Goal: Task Accomplishment & Management: Use online tool/utility

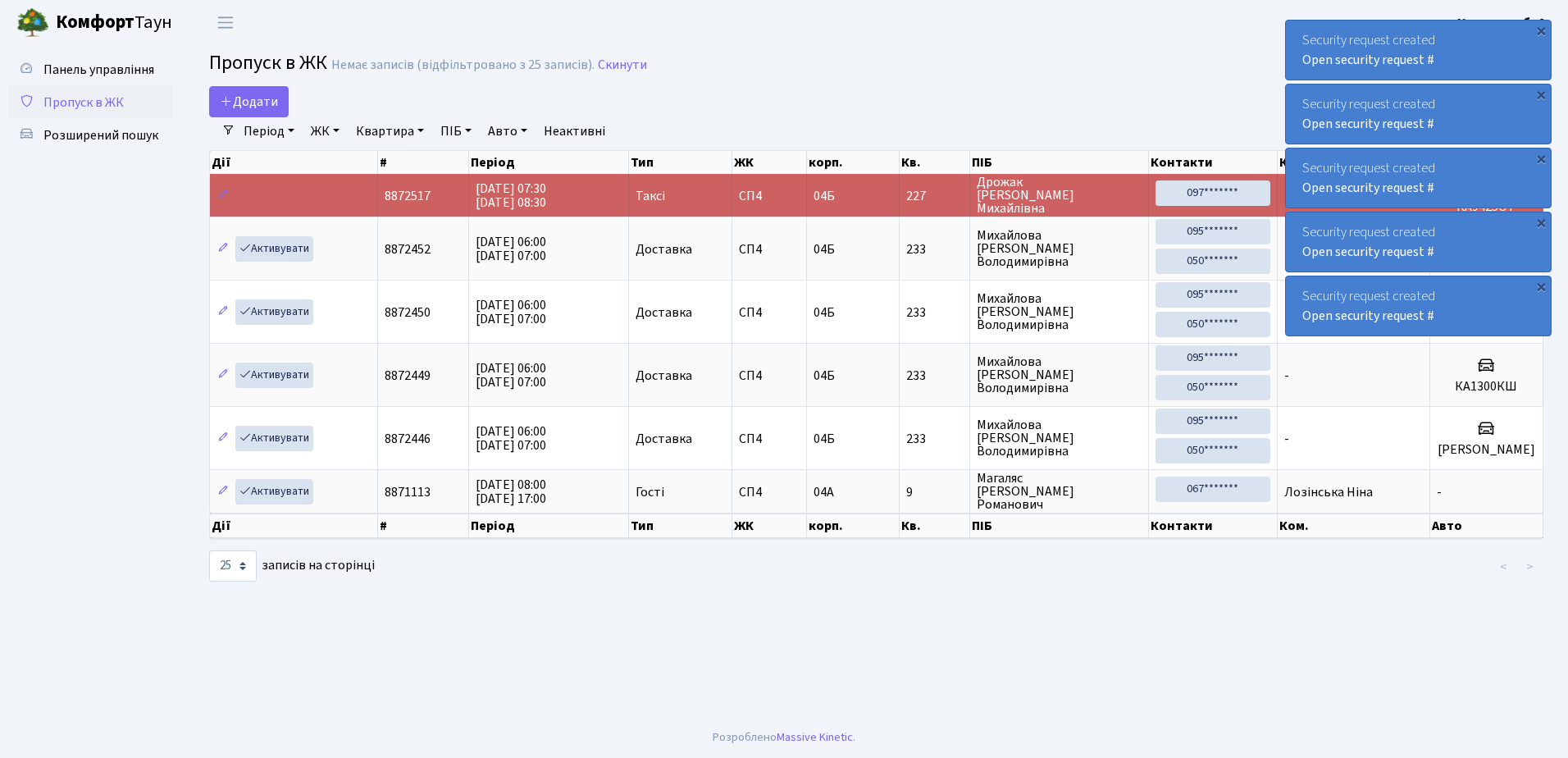
select select "25"
click at [1541, 29] on div "×" at bounding box center [1541, 30] width 16 height 16
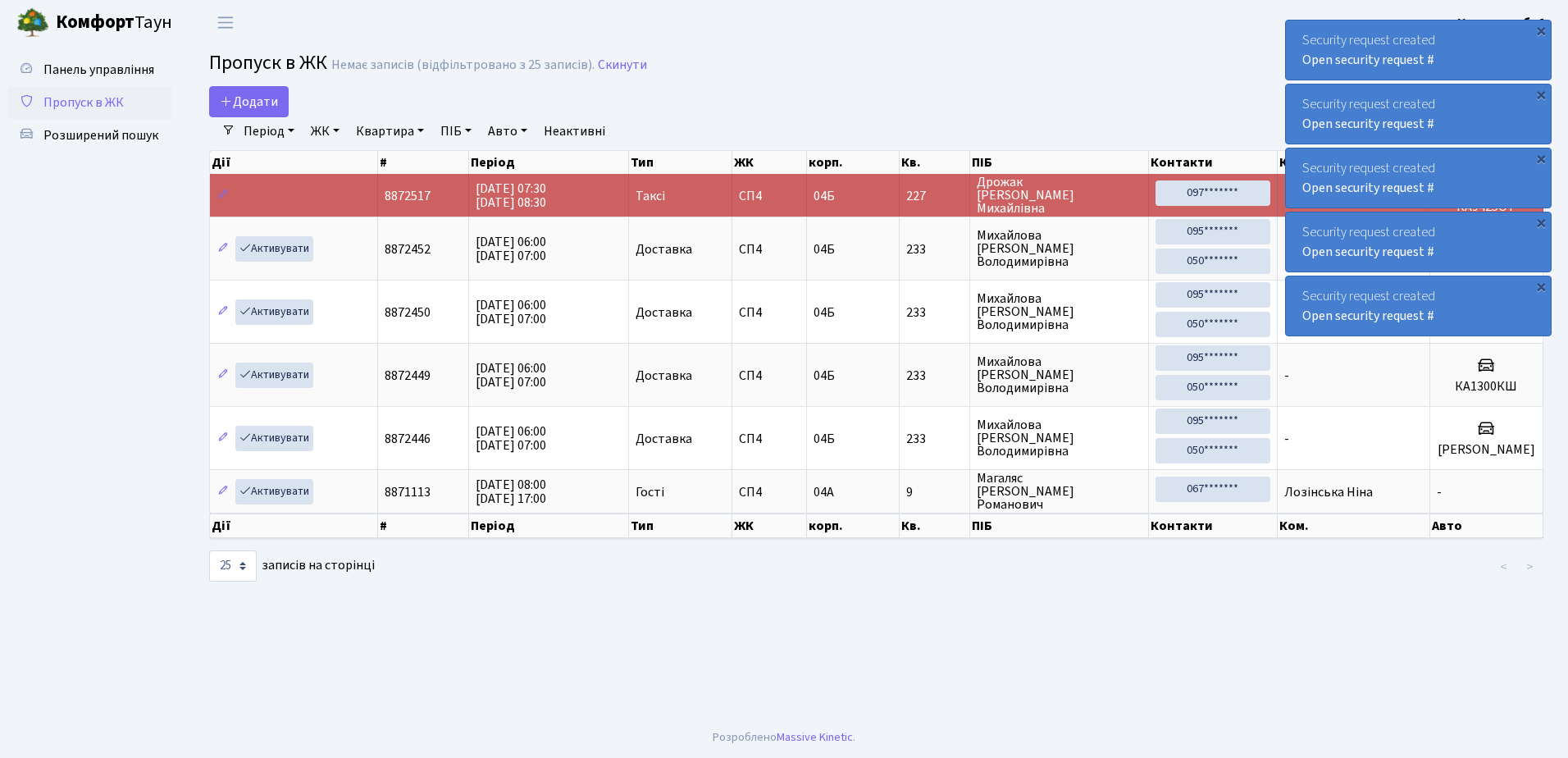
click at [1541, 29] on div "×" at bounding box center [1541, 30] width 16 height 16
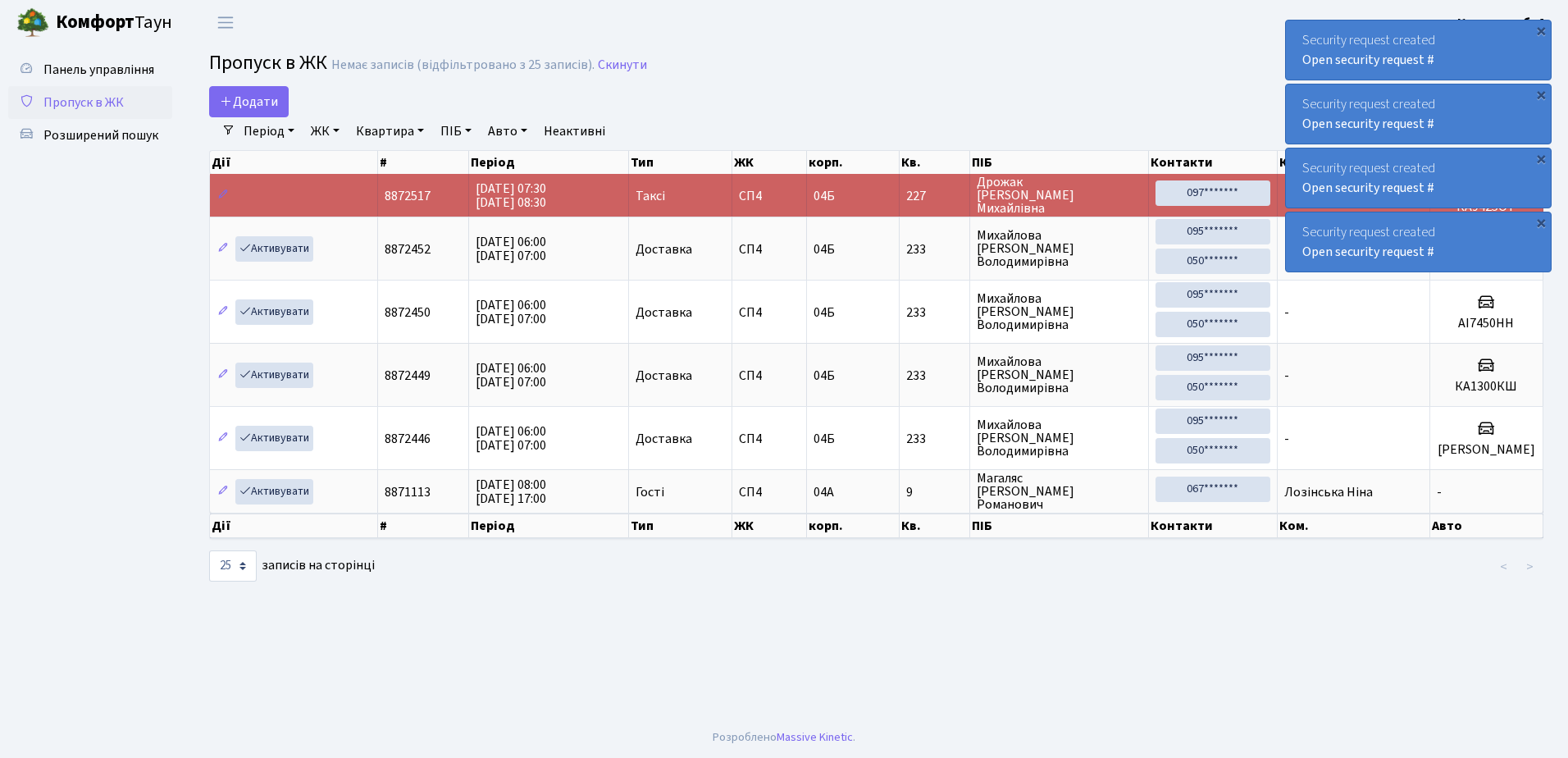
click at [1541, 29] on div "×" at bounding box center [1541, 30] width 16 height 16
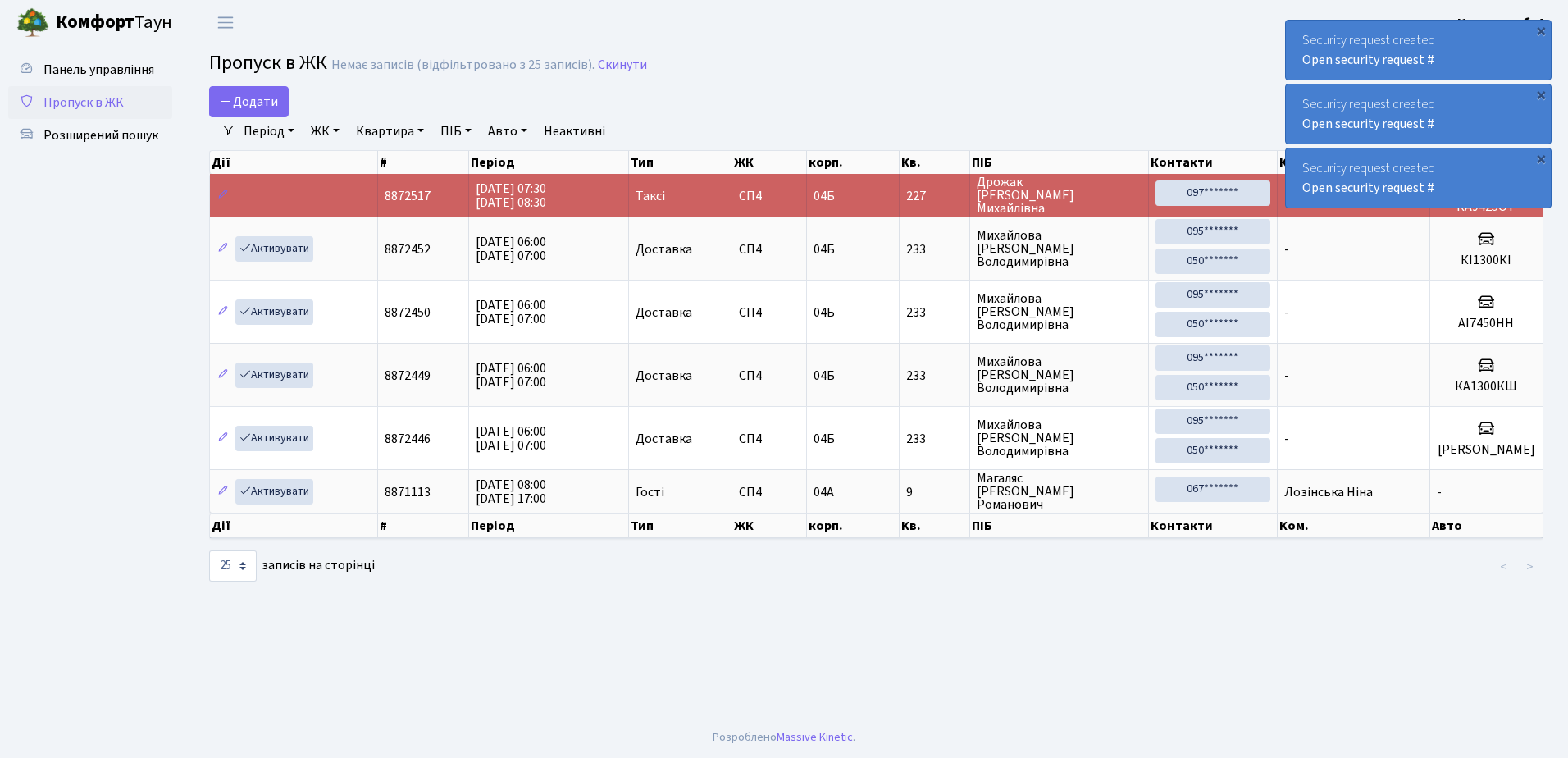
click at [1541, 29] on div "×" at bounding box center [1541, 30] width 16 height 16
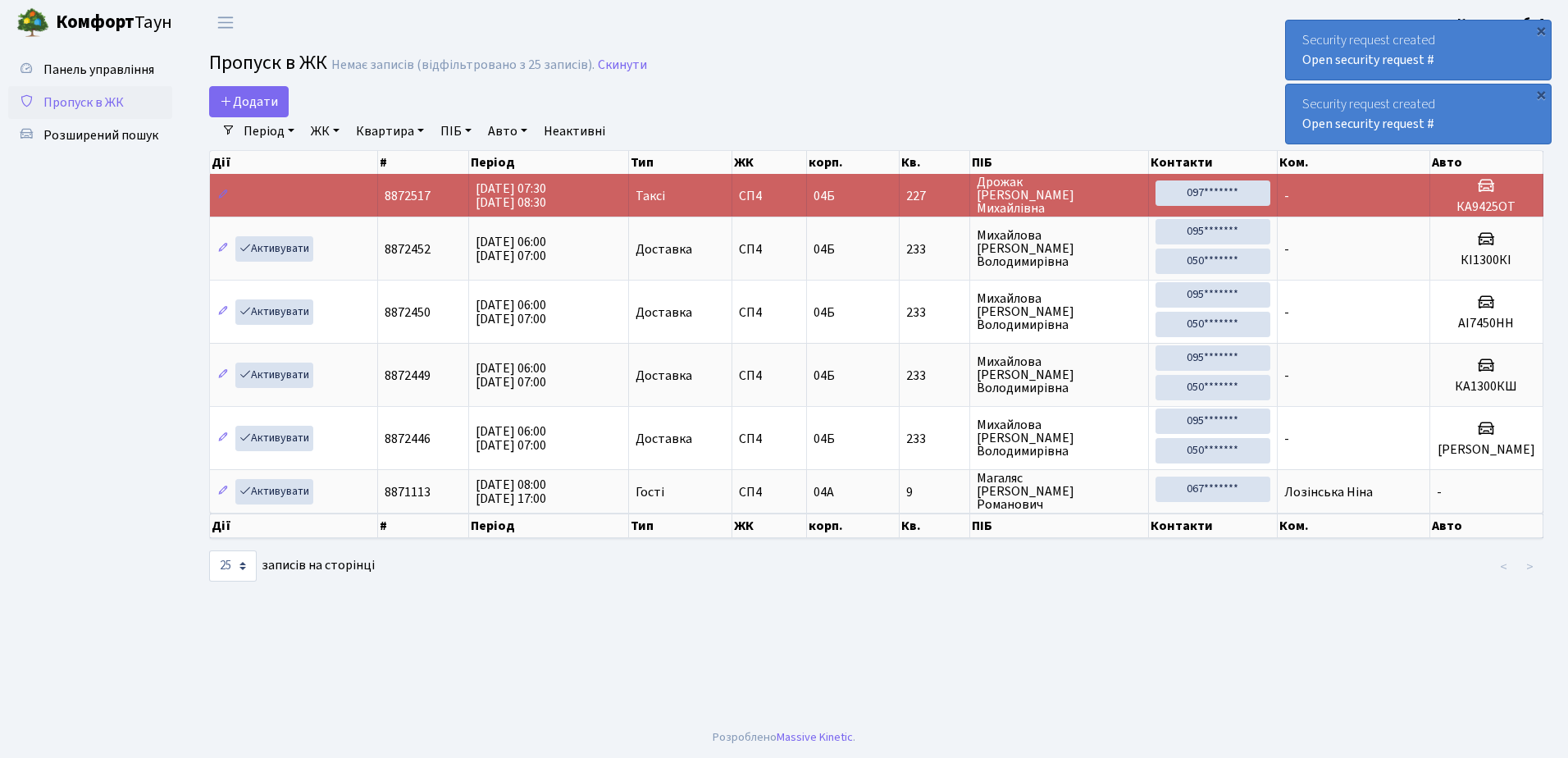
click at [1541, 29] on div "×" at bounding box center [1541, 30] width 16 height 16
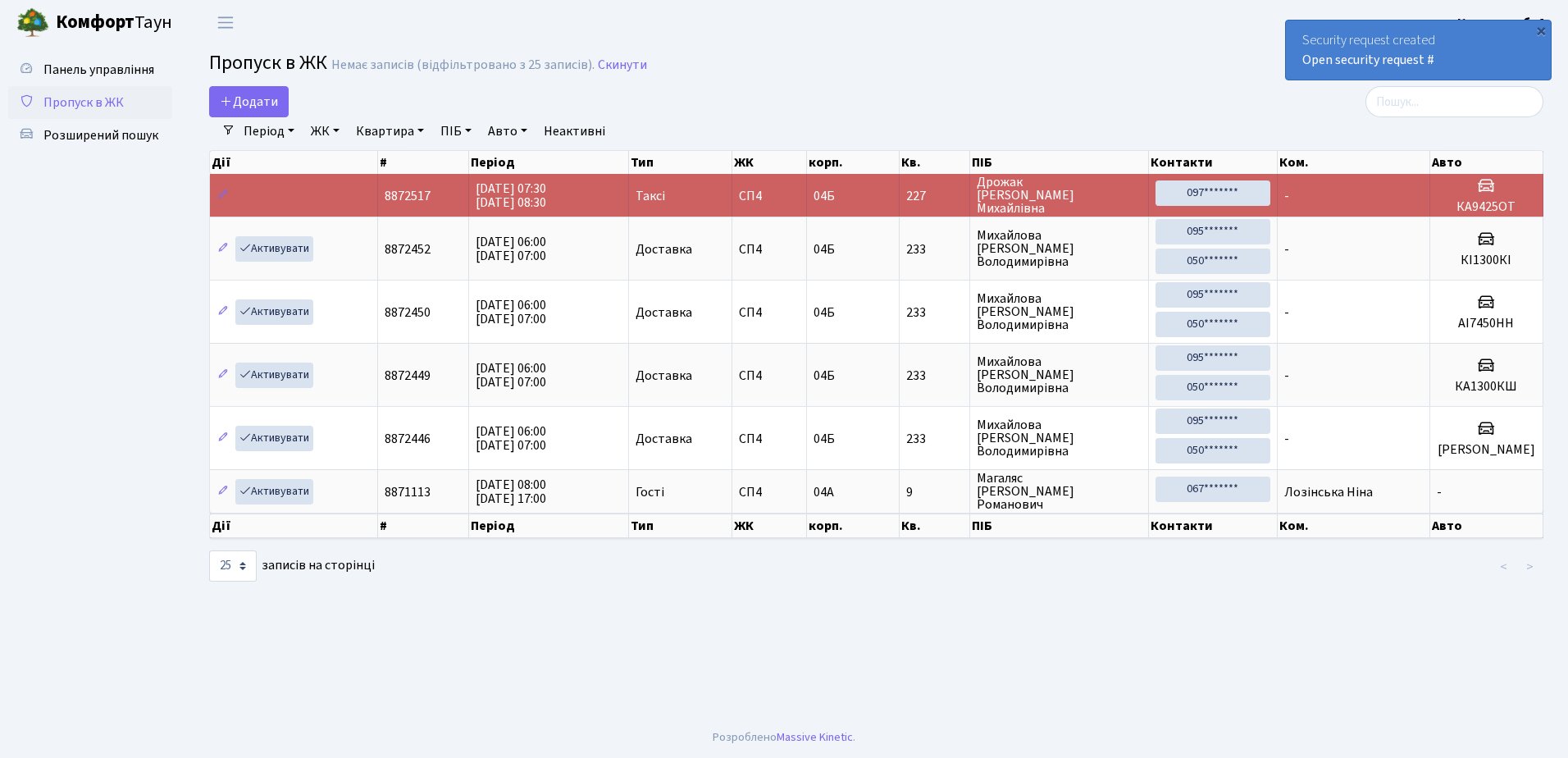
click at [1541, 29] on div "×" at bounding box center [1541, 30] width 16 height 16
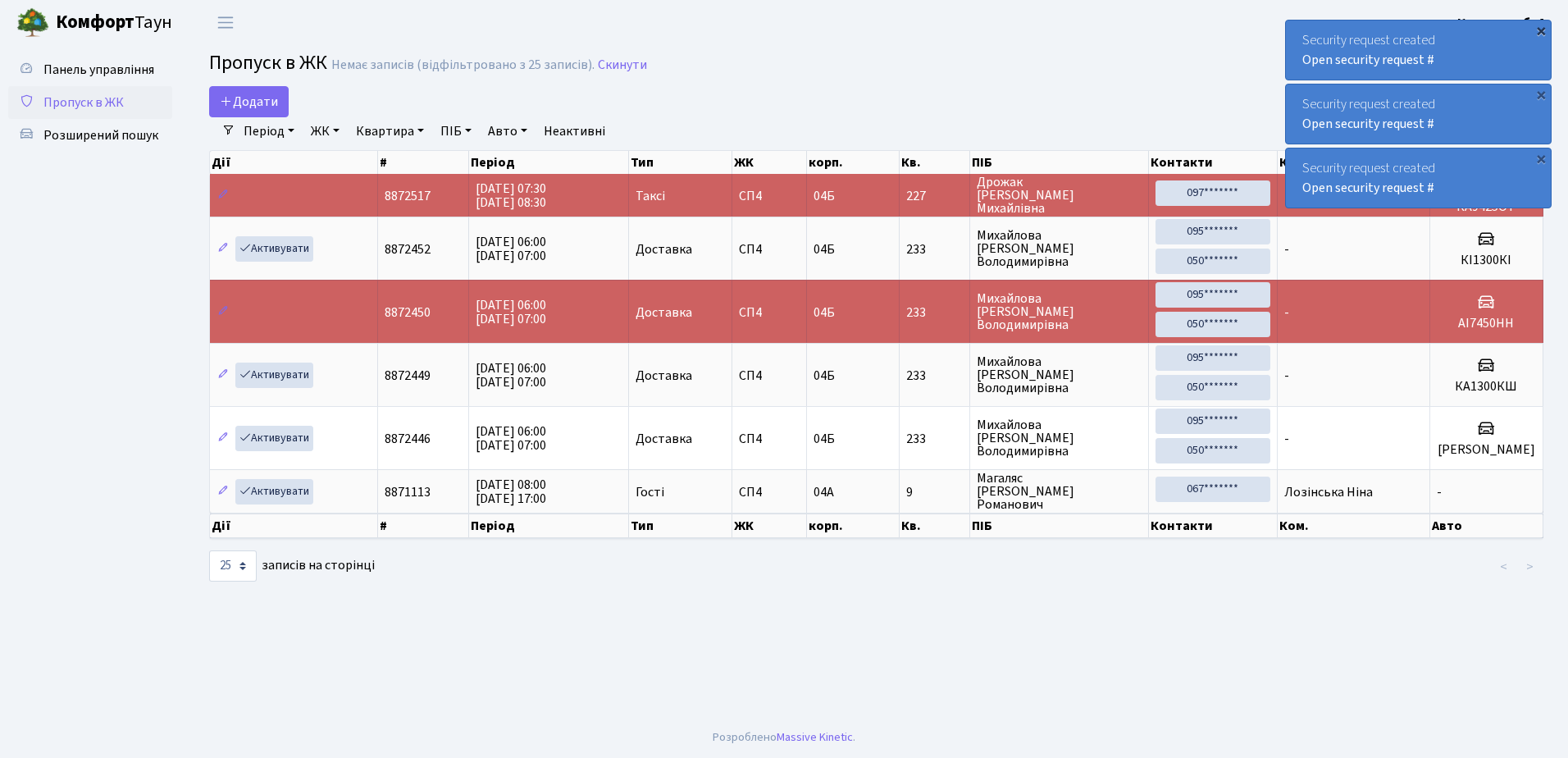
click at [1542, 29] on div "×" at bounding box center [1541, 30] width 16 height 16
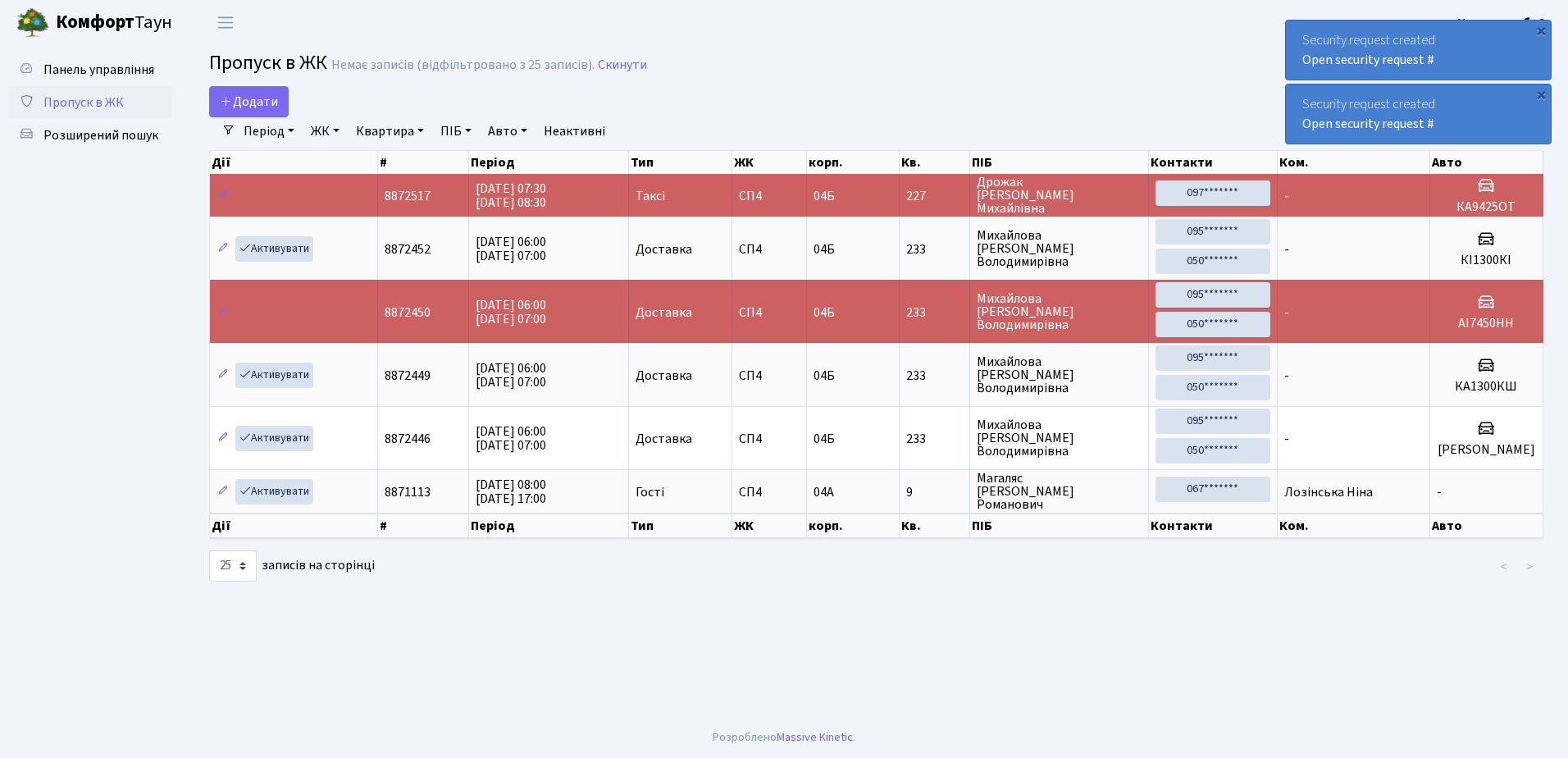
click at [1542, 29] on div "×" at bounding box center [1541, 30] width 16 height 16
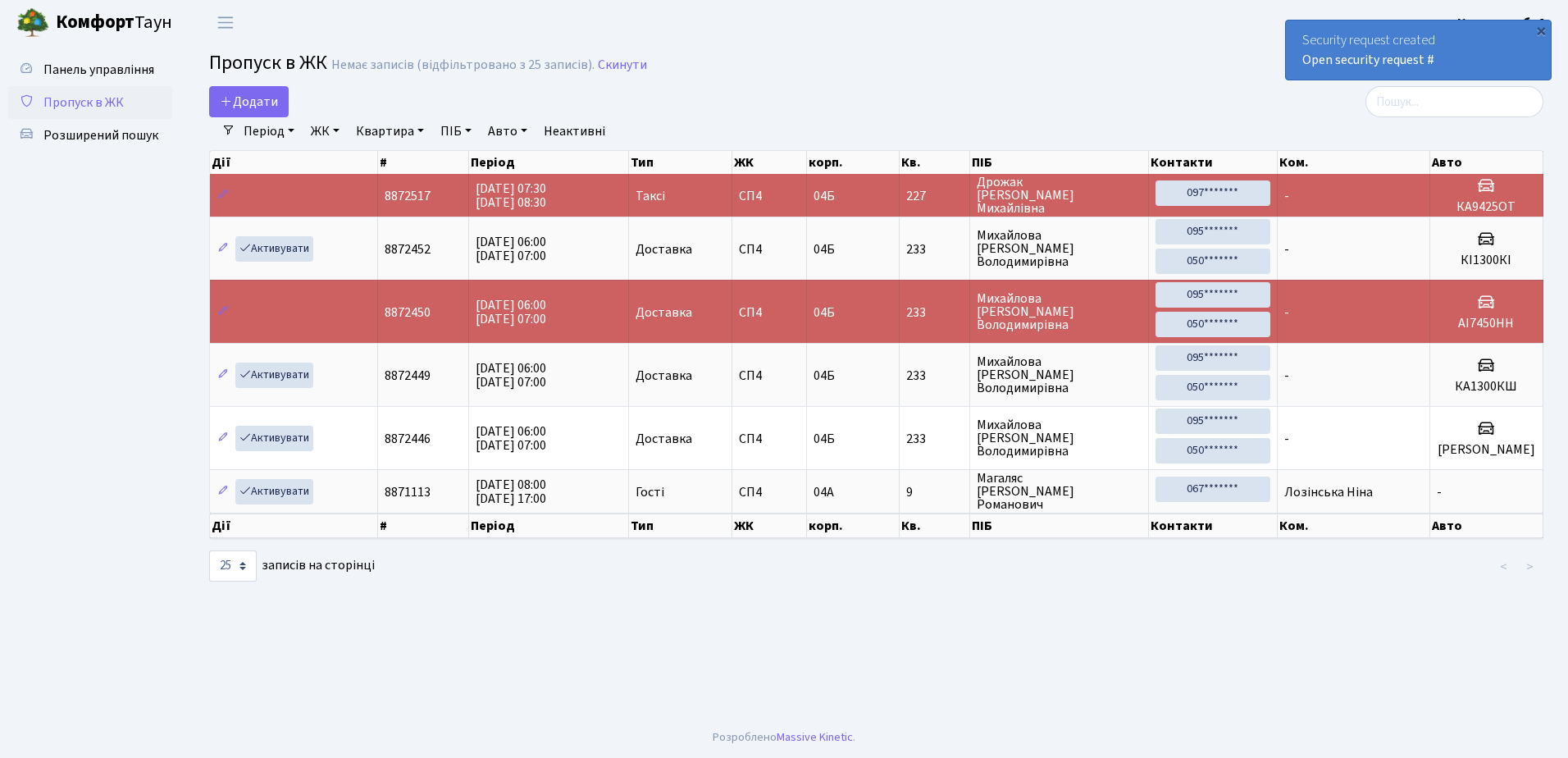
click at [1542, 29] on div "×" at bounding box center [1541, 30] width 16 height 16
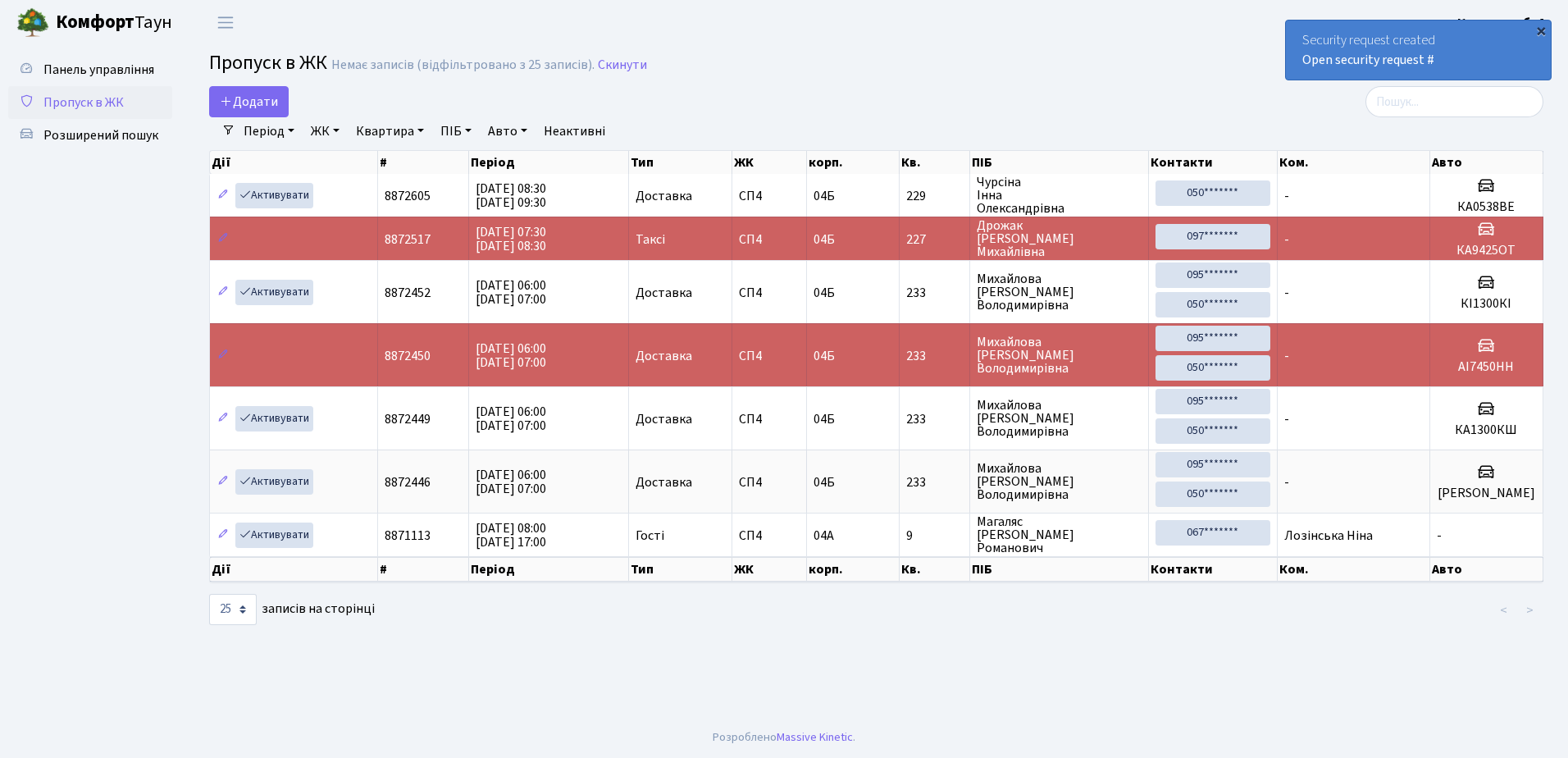
click at [1543, 28] on div "×" at bounding box center [1541, 30] width 16 height 16
click at [1542, 29] on div "×" at bounding box center [1541, 30] width 16 height 16
